Goal: Book appointment/travel/reservation

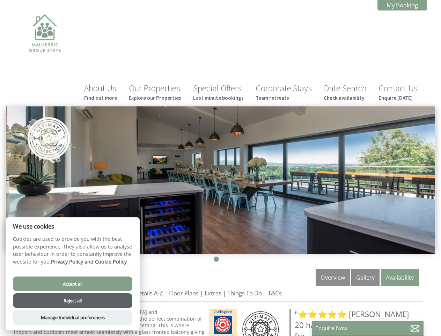
click at [221, 168] on img at bounding box center [221, 180] width 430 height 148
click at [221, 153] on img at bounding box center [221, 180] width 430 height 148
click at [216, 256] on li at bounding box center [216, 258] width 5 height 5
click at [73, 283] on button "Accept all" at bounding box center [73, 283] width 120 height 15
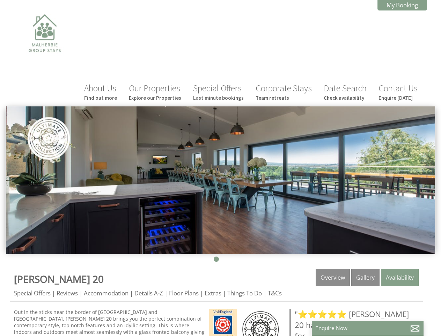
click at [73, 302] on button "Reject all" at bounding box center [73, 309] width 120 height 15
click at [368, 328] on p "Enquire Now" at bounding box center [368, 327] width 105 height 7
